Goal: Information Seeking & Learning: Learn about a topic

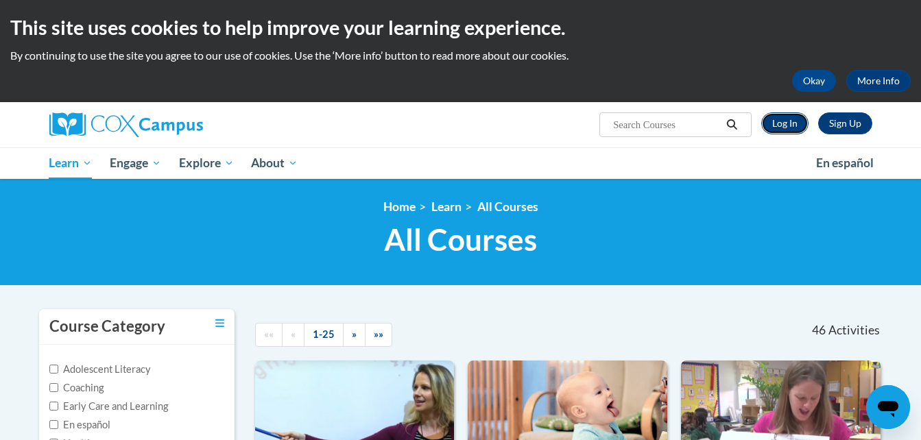
click at [772, 119] on link "Log In" at bounding box center [784, 123] width 47 height 22
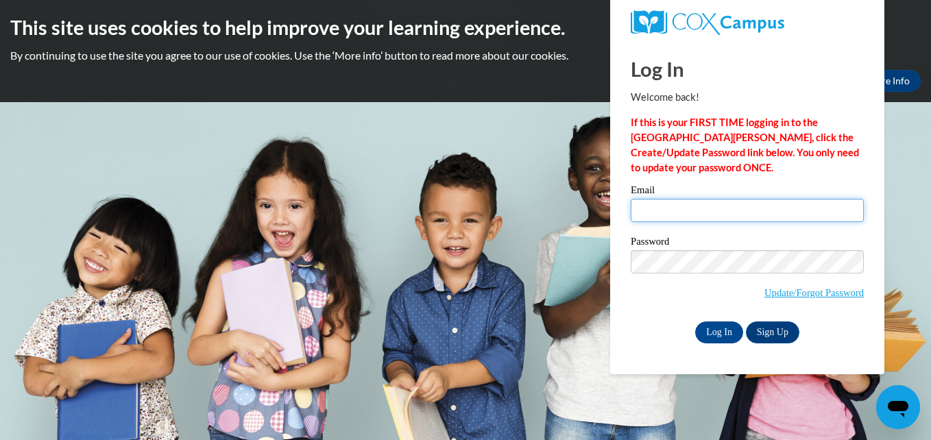
click at [714, 204] on input "Email" at bounding box center [747, 210] width 233 height 23
type input "katrinaholley93@icloud.com"
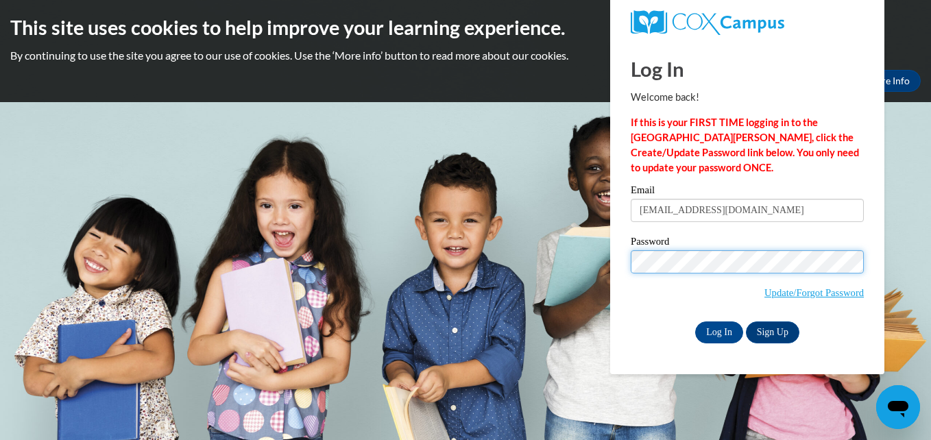
click at [695, 321] on input "Log In" at bounding box center [719, 332] width 48 height 22
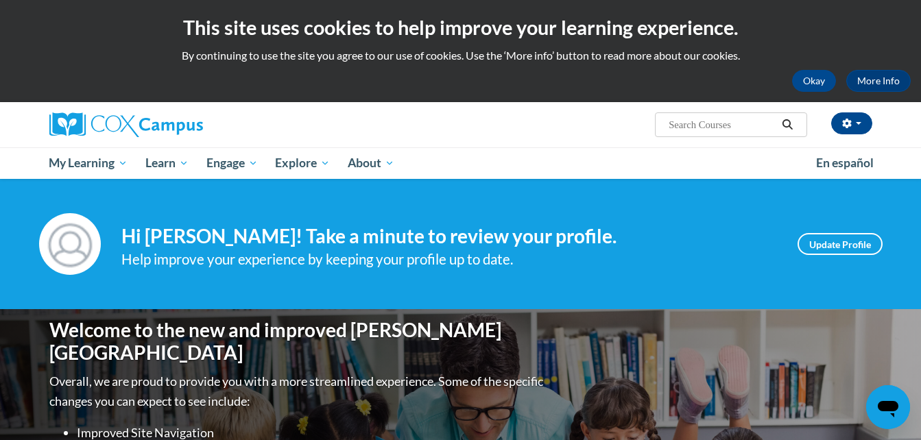
click at [679, 129] on input "Search..." at bounding box center [722, 125] width 110 height 16
type input "early literacy"
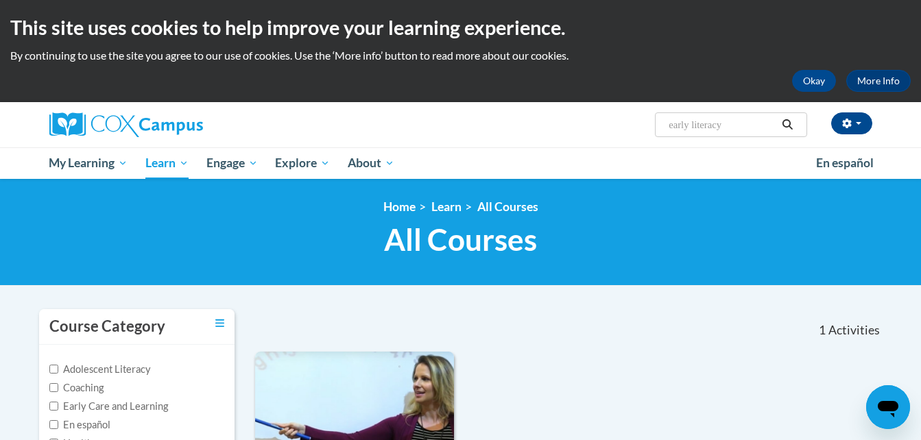
click at [701, 120] on input "early literacy" at bounding box center [722, 125] width 110 height 16
type input "print awareness"
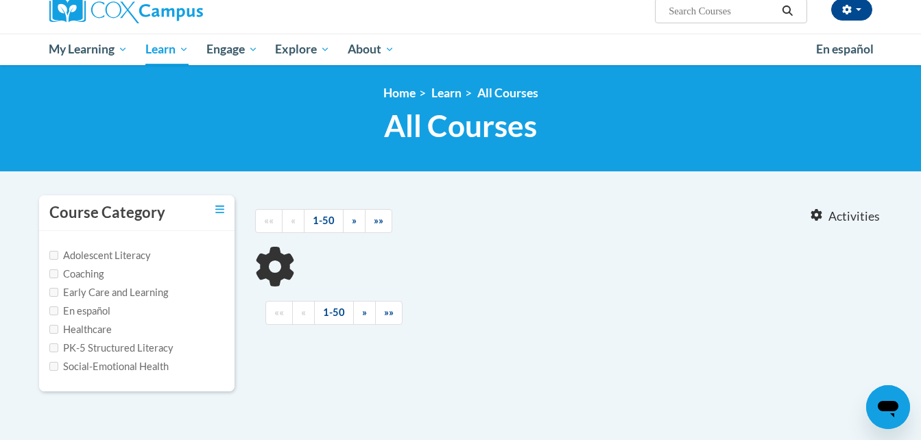
type input "print awareness"
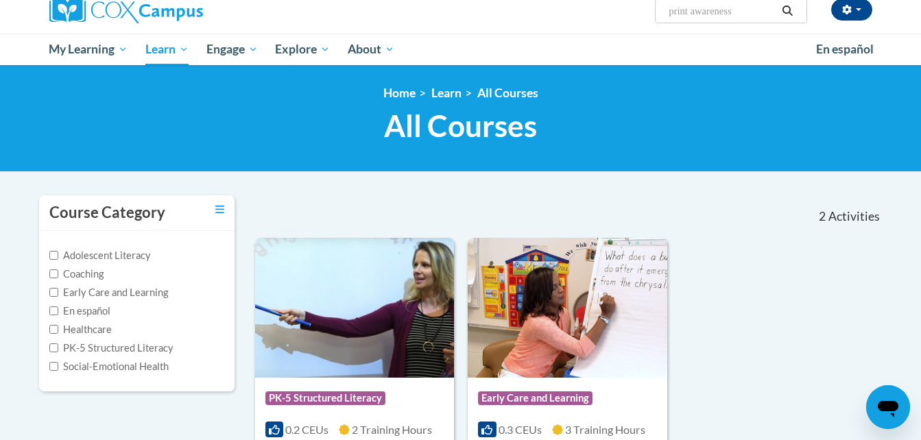
scroll to position [112, 0]
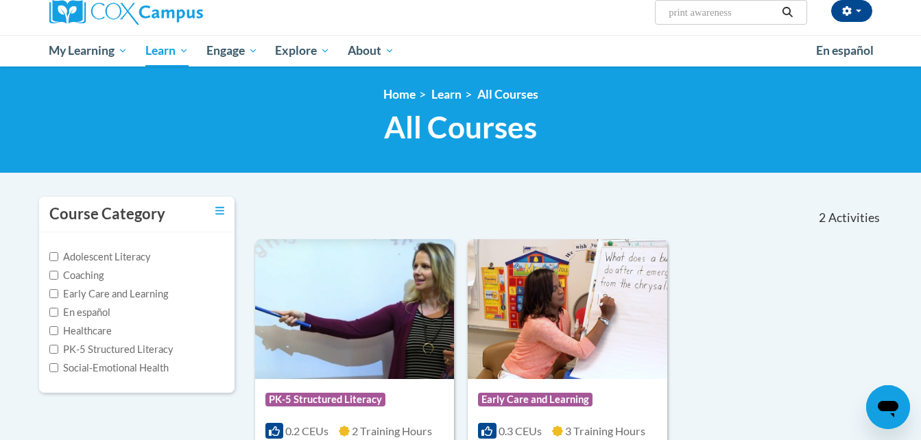
click at [742, 13] on input "print awareness" at bounding box center [722, 12] width 110 height 16
click at [693, 14] on input "Search..." at bounding box center [722, 12] width 110 height 16
paste input "Early Literacy, Print Awareness, Phonological Awareness, and Alphabet Knowledge…"
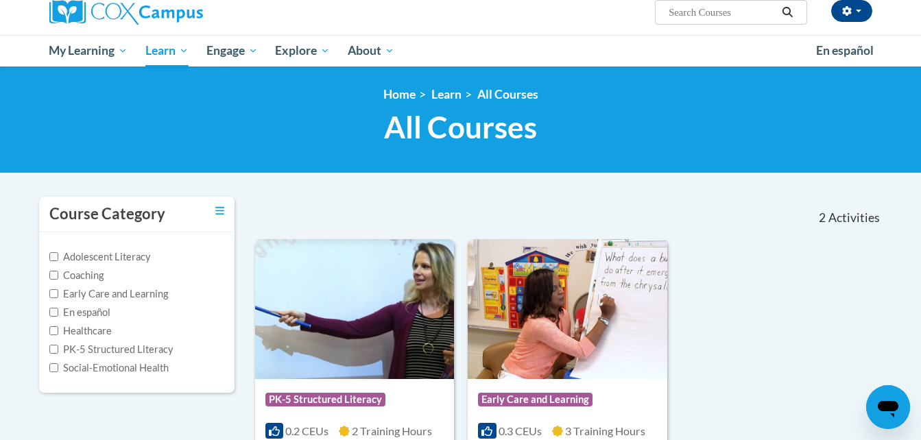
type input "Early Literacy, Print Awareness, Phonological Awareness, and Alphabet Knowledge…"
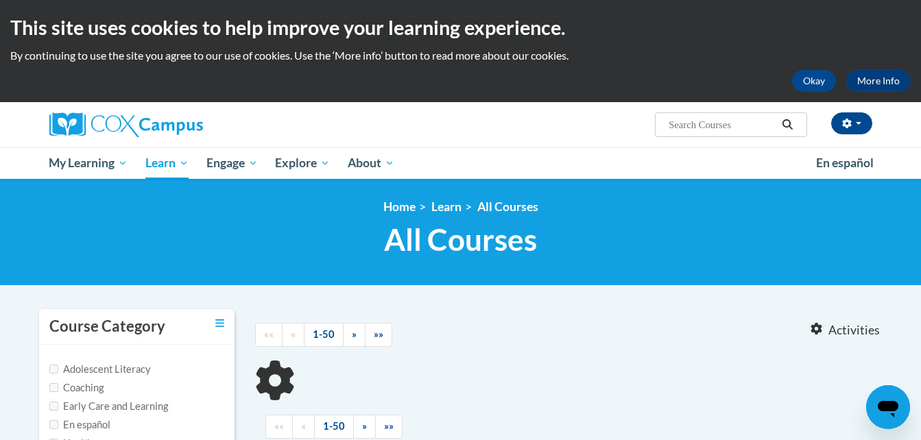
type input "Early Literacy, Print Awareness, Phonological Awareness, and Alphabet Knowledge…"
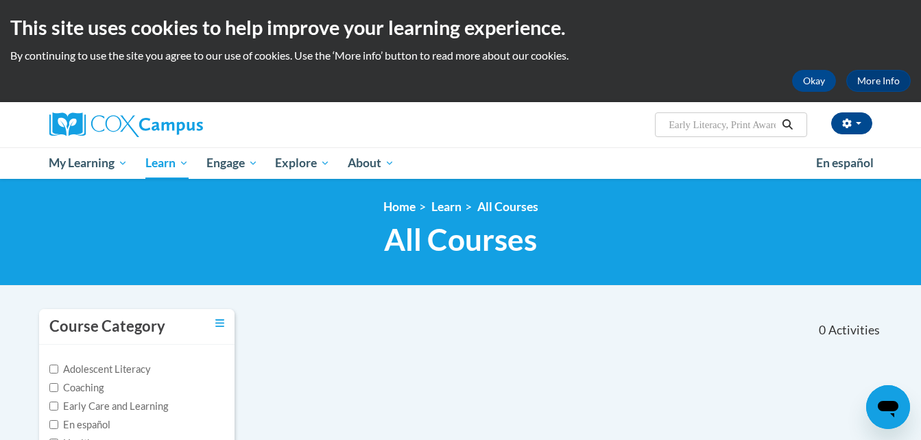
click at [722, 125] on input "Early Literacy, Print Awareness, Phonological Awareness, and Alphabet Knowledge…" at bounding box center [722, 125] width 110 height 16
type input "early literacy"
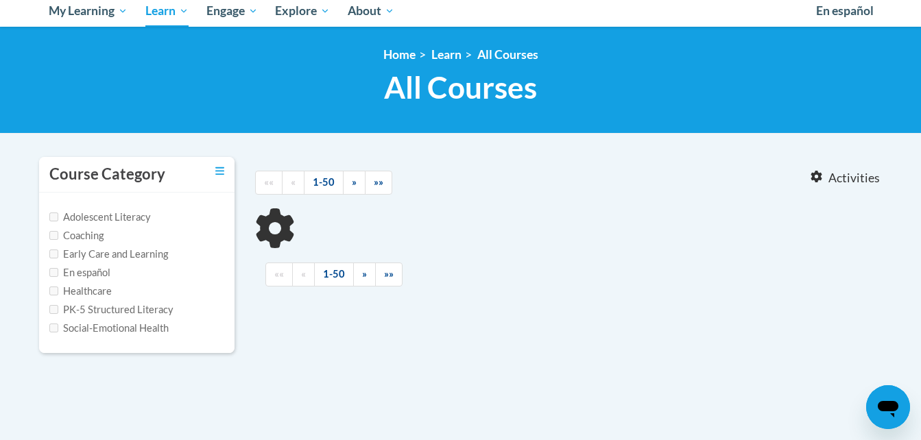
type input "early literacy"
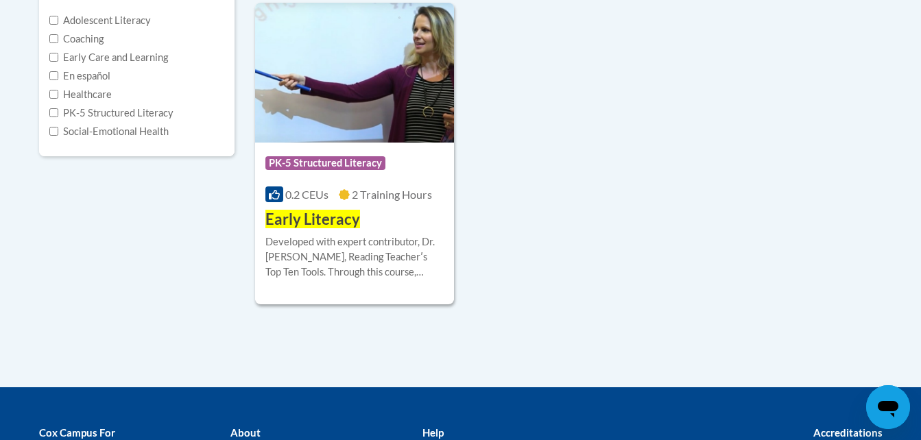
scroll to position [350, 0]
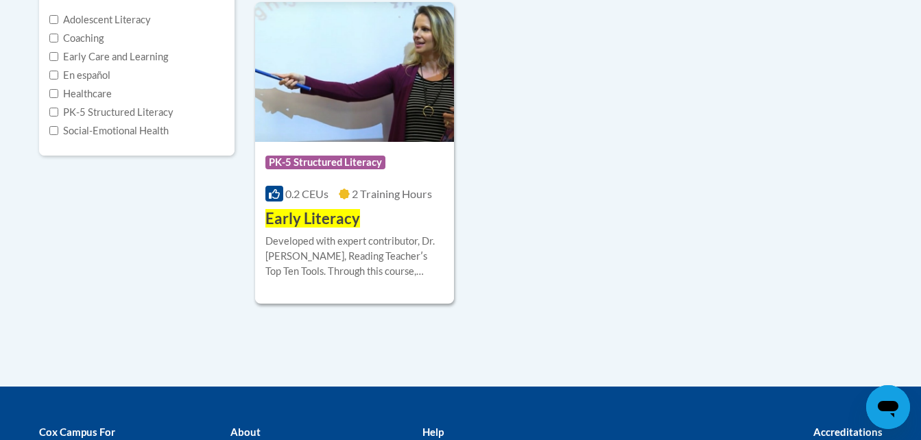
click at [486, 258] on div "Course Category: PK-5 Structured Literacy 0.2 CEUs 2 Training Hours COURSE Earl…" at bounding box center [568, 153] width 627 height 302
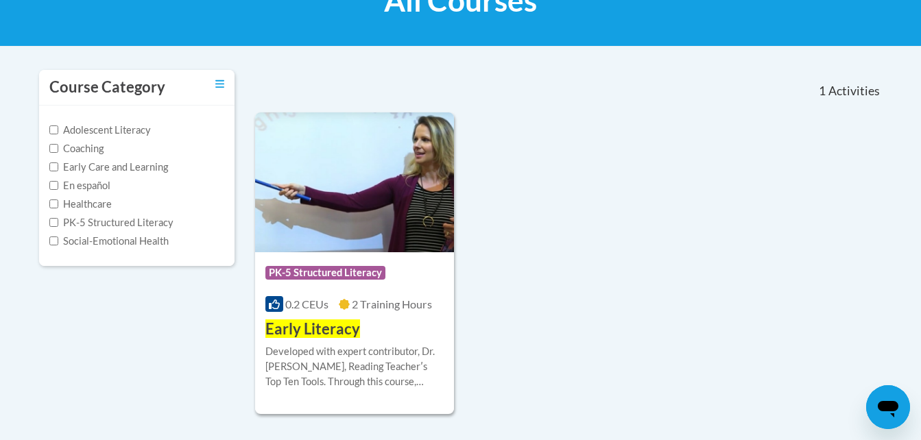
scroll to position [240, 0]
